Goal: Task Accomplishment & Management: Manage account settings

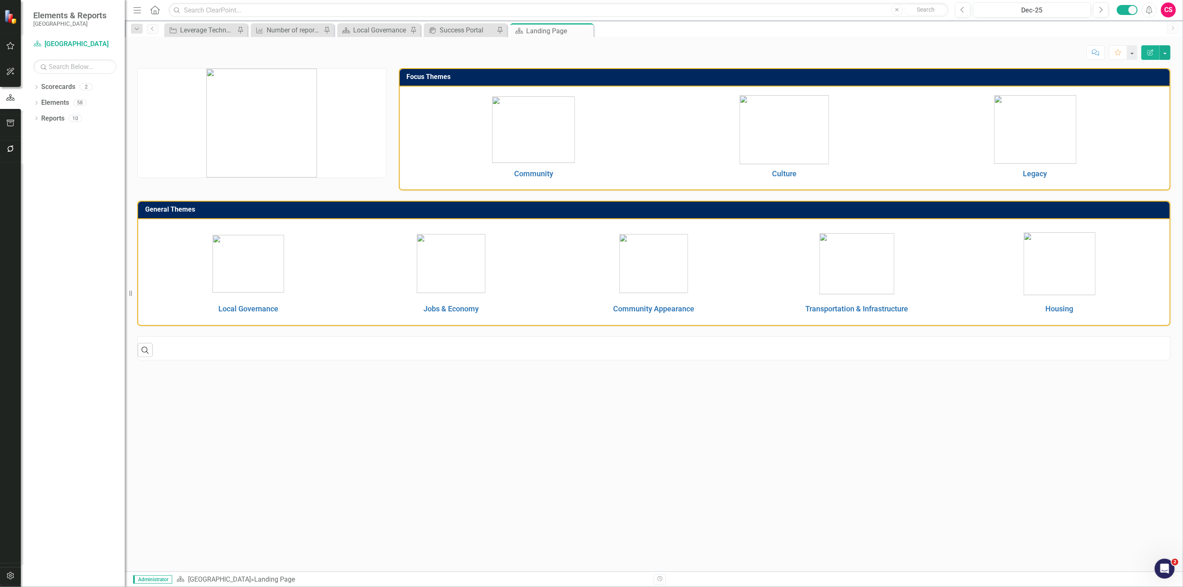
click at [13, 150] on icon "button" at bounding box center [10, 149] width 9 height 7
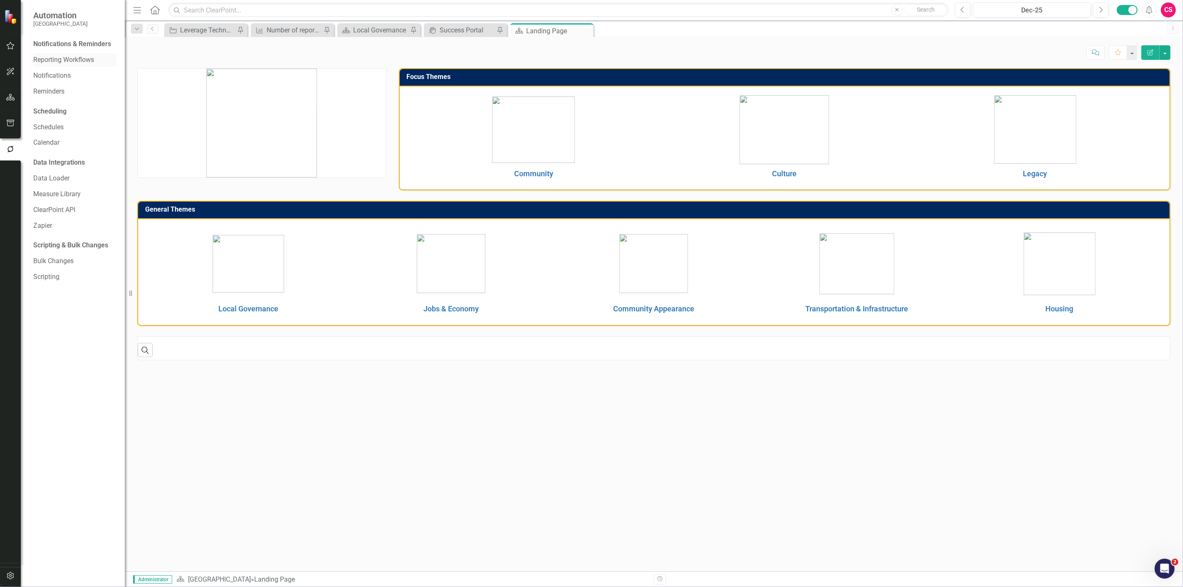
click at [66, 54] on div "Reporting Workflows" at bounding box center [74, 60] width 83 height 14
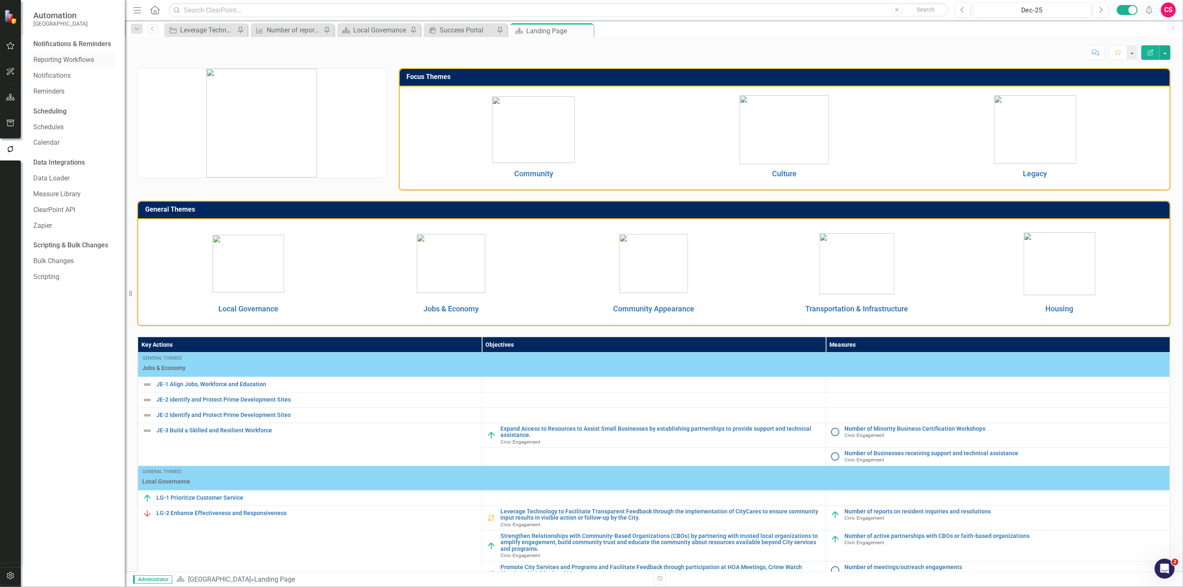
click at [59, 57] on link "Reporting Workflows" at bounding box center [74, 60] width 83 height 10
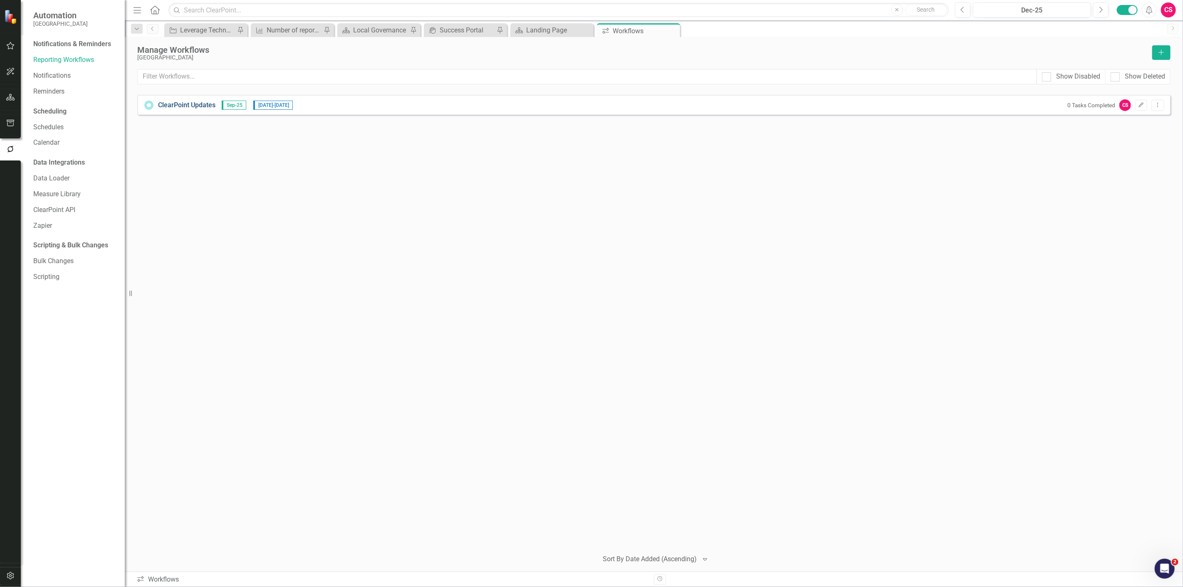
click at [194, 105] on link "ClearPoint Updates" at bounding box center [186, 106] width 57 height 10
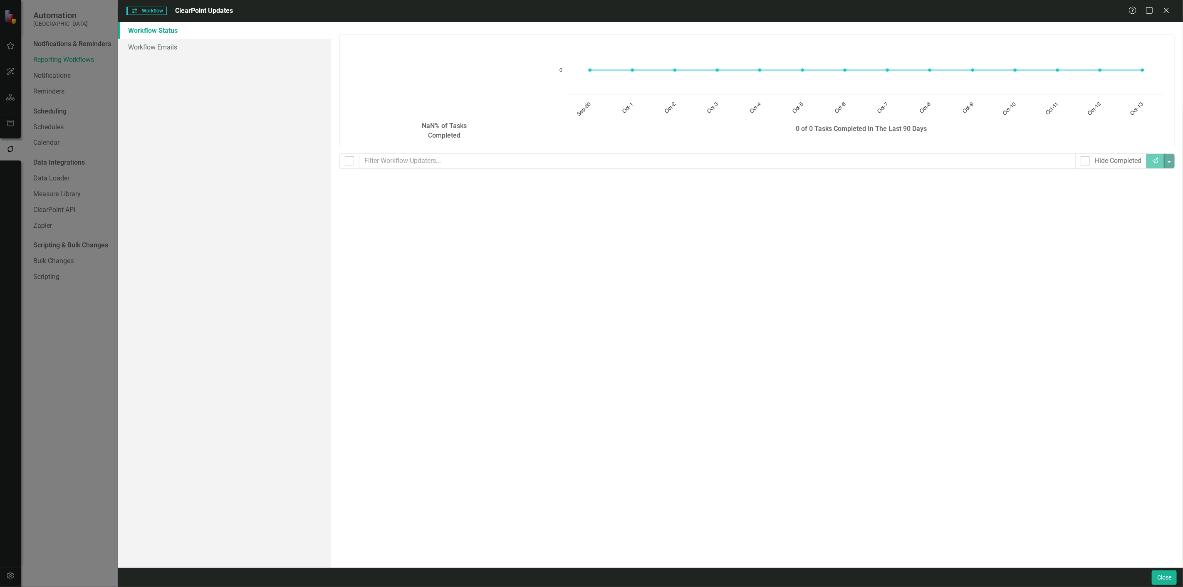
click at [1149, 581] on div "Close" at bounding box center [1162, 578] width 27 height 15
click at [1152, 583] on button "Close" at bounding box center [1163, 578] width 25 height 15
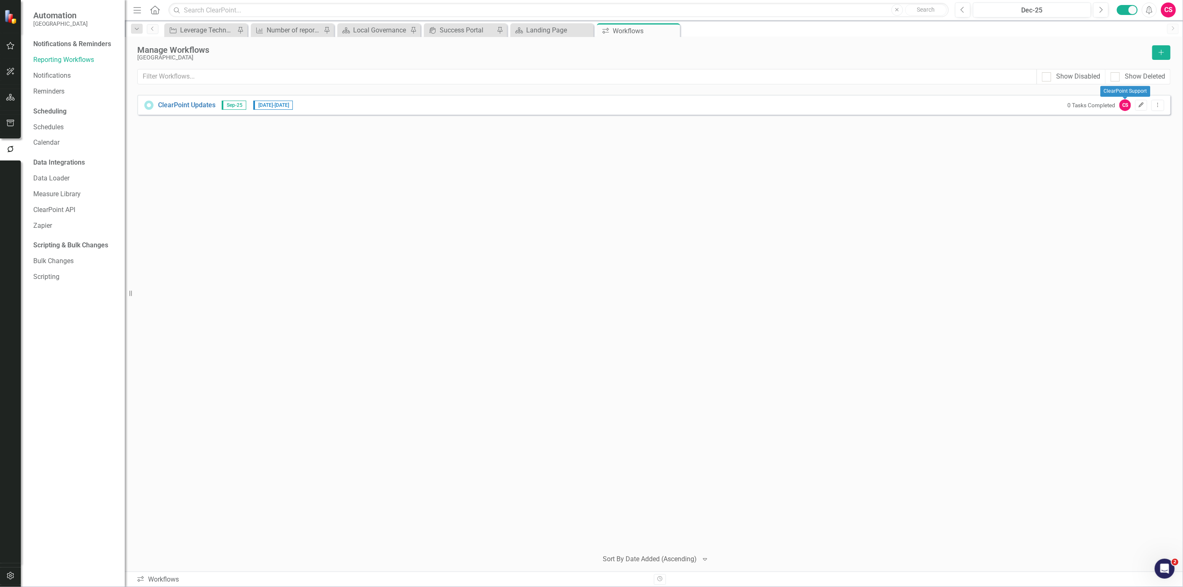
click at [1144, 102] on button "Edit" at bounding box center [1141, 105] width 12 height 11
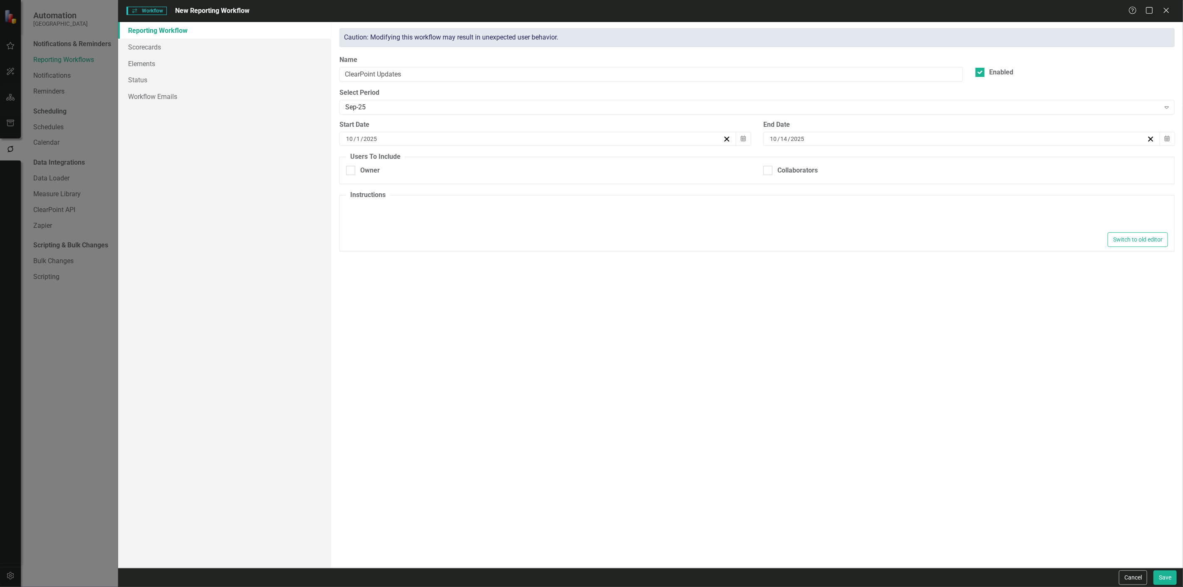
type input "10"
type input "1"
type input "2025"
type input "10"
type input "14"
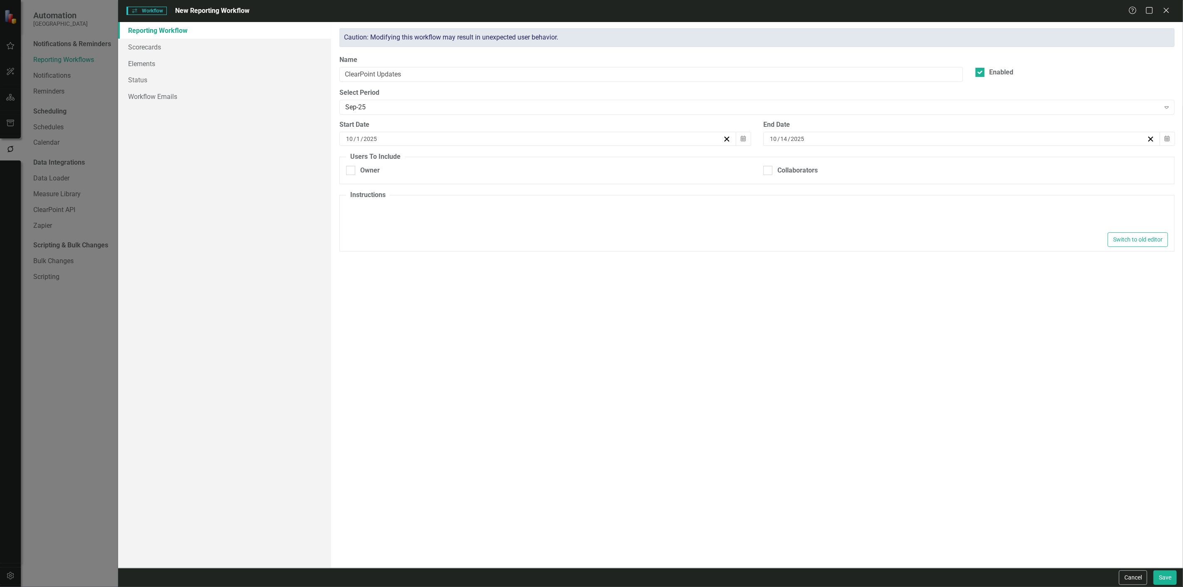
type input "2025"
type textarea "<p><strong>Information about your Elements:</strong></p> <p><strong>Measures</s…"
checkbox input "true"
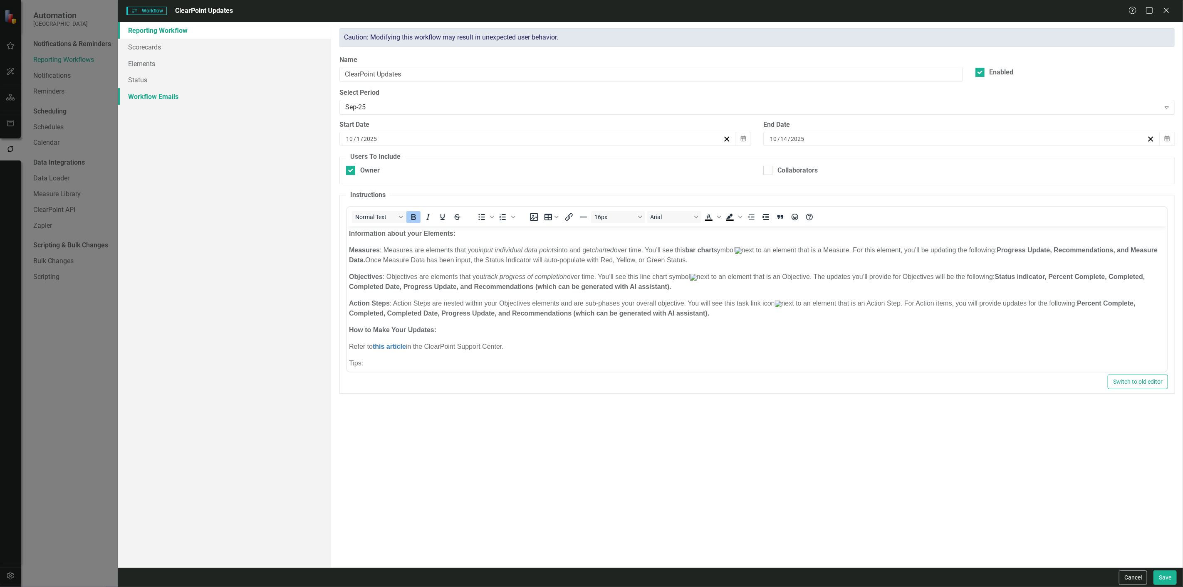
click at [195, 97] on link "Workflow Emails" at bounding box center [224, 96] width 213 height 17
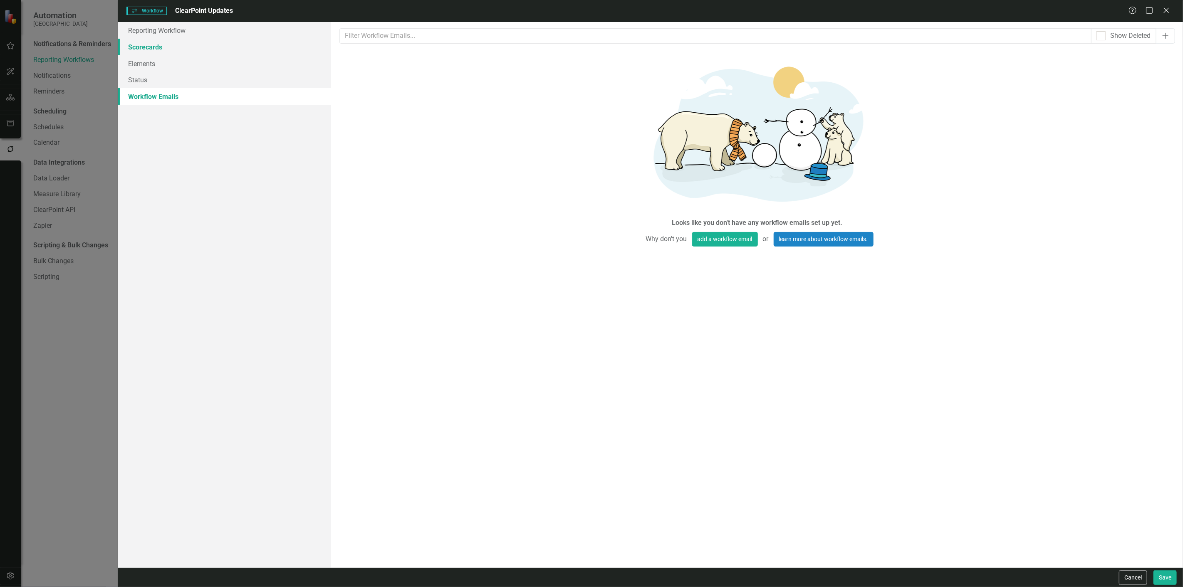
click at [169, 44] on link "Scorecards" at bounding box center [224, 47] width 213 height 17
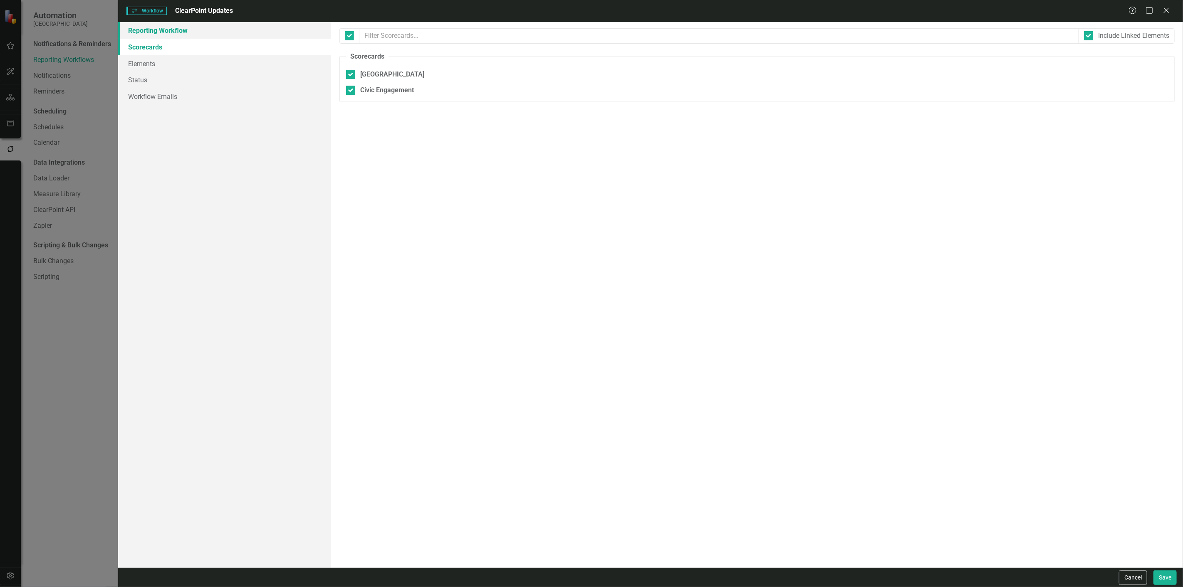
click at [217, 32] on link "Reporting Workflow" at bounding box center [224, 30] width 213 height 17
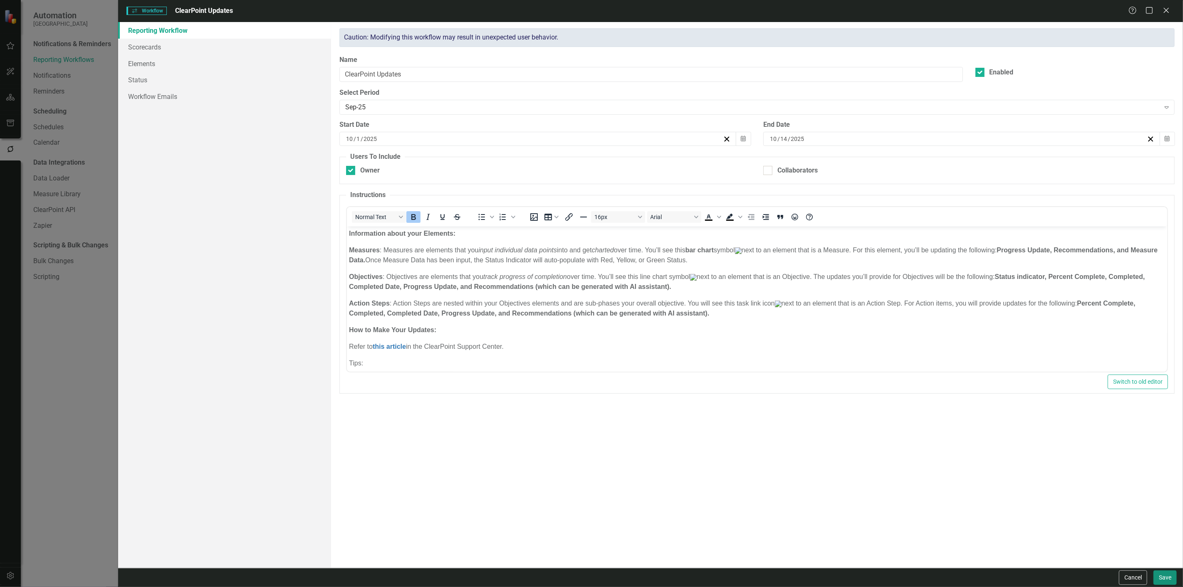
click at [1169, 577] on button "Save" at bounding box center [1164, 578] width 23 height 15
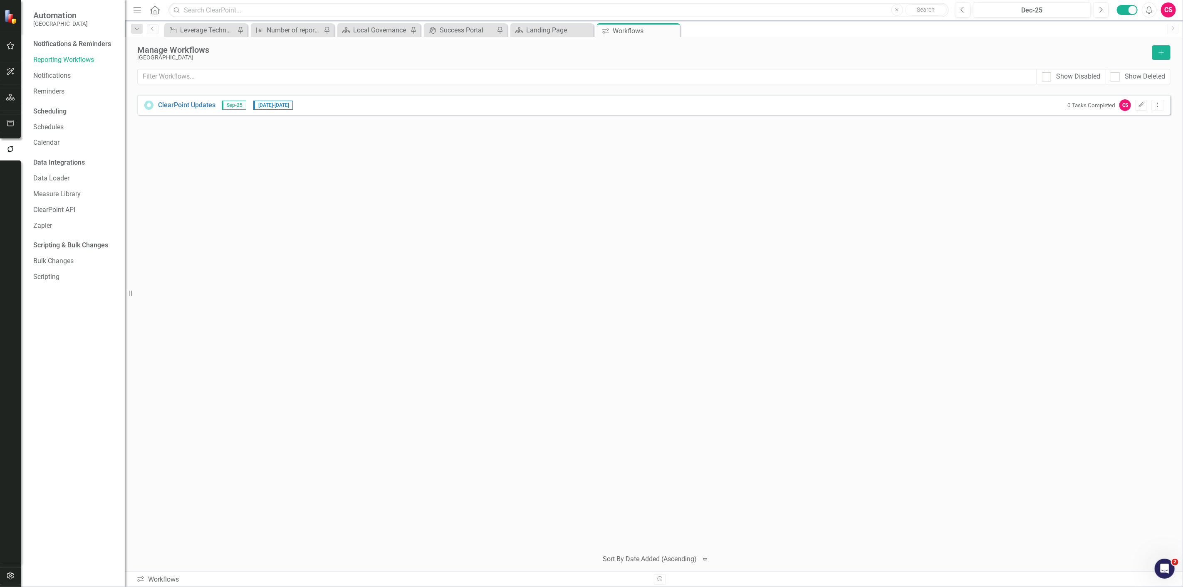
click at [250, 262] on div "ClearPoint Updates Sep-25 [DATE] - [DATE] 0 Tasks Completed CS Edit Dropdown Me…" at bounding box center [653, 319] width 1033 height 448
